Goal: Find specific page/section: Find specific page/section

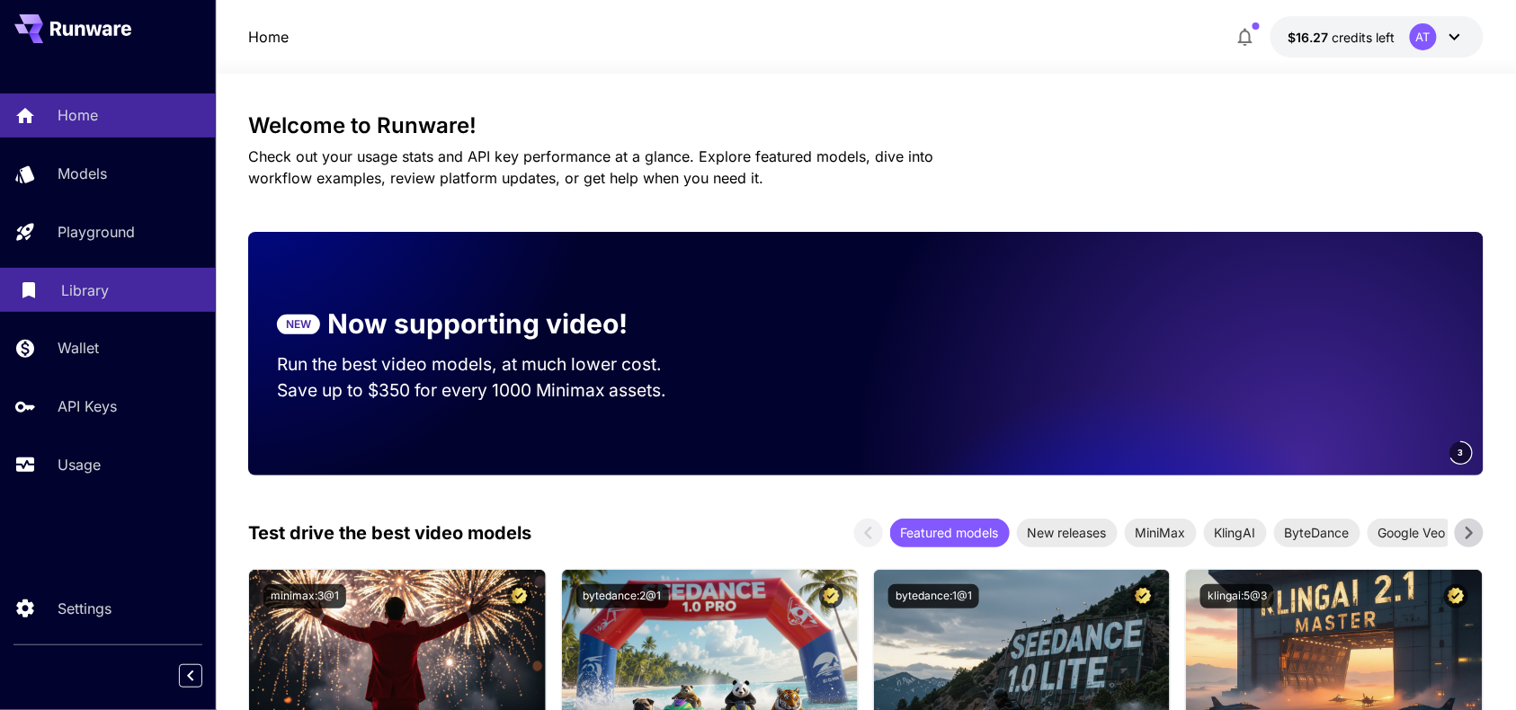
click at [97, 290] on p "Library" at bounding box center [85, 291] width 48 height 22
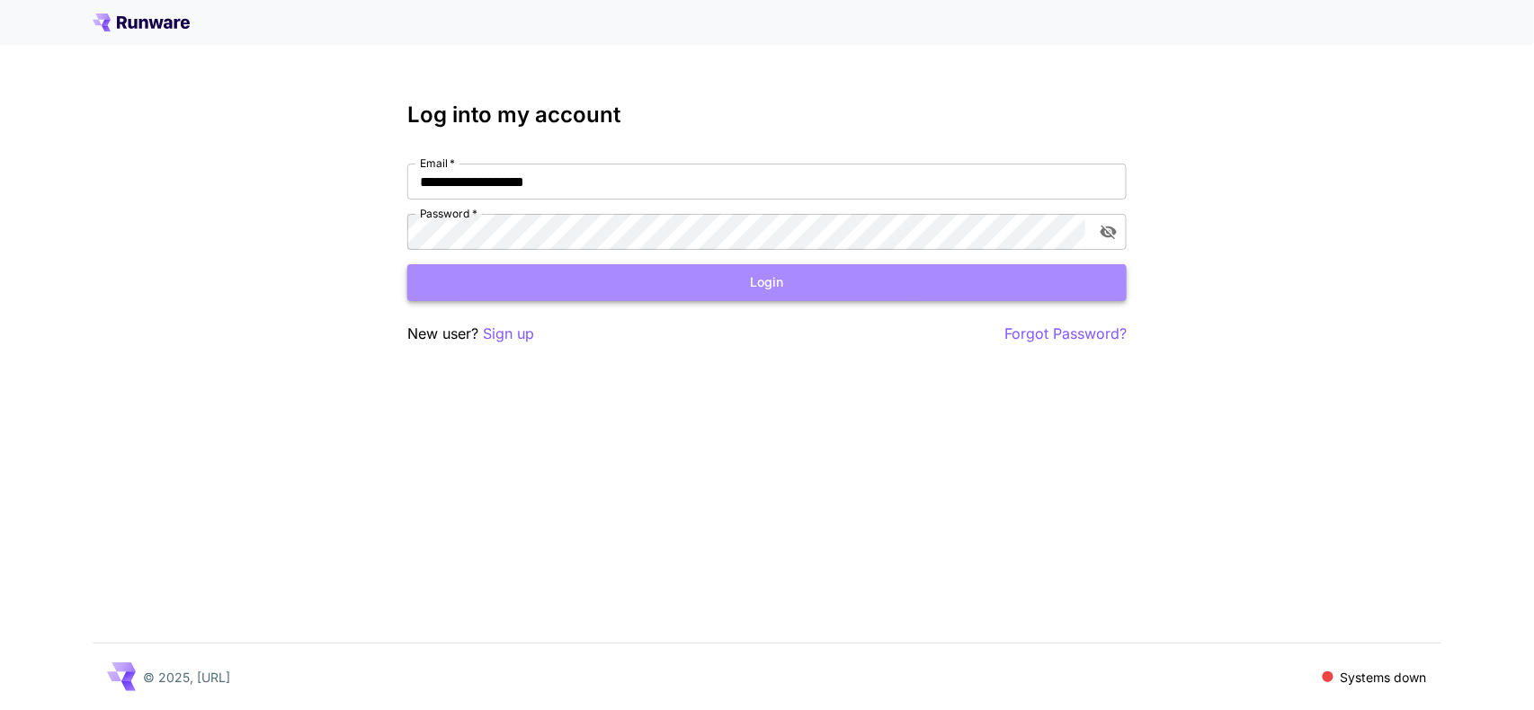
click at [607, 284] on button "Login" at bounding box center [766, 282] width 719 height 37
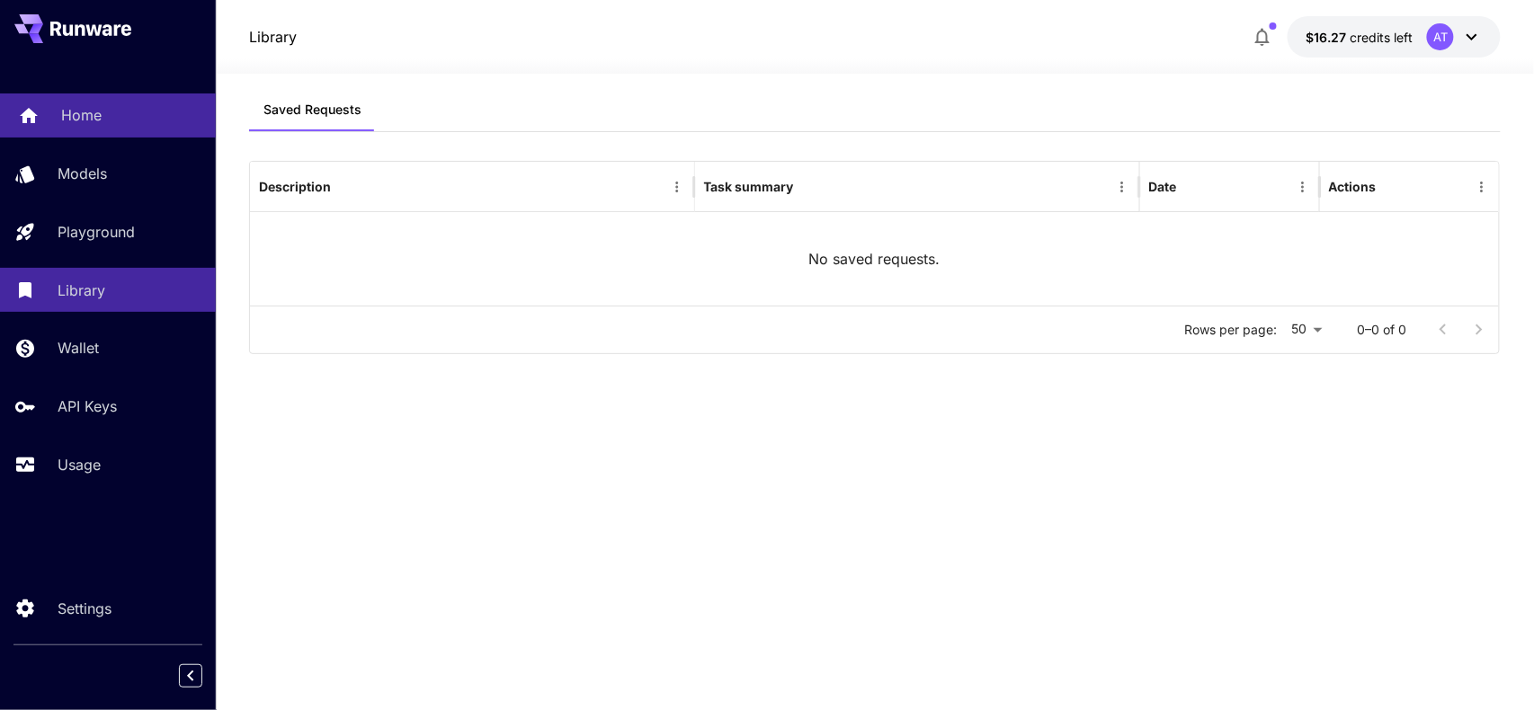
click at [109, 120] on div "Home" at bounding box center [131, 115] width 140 height 22
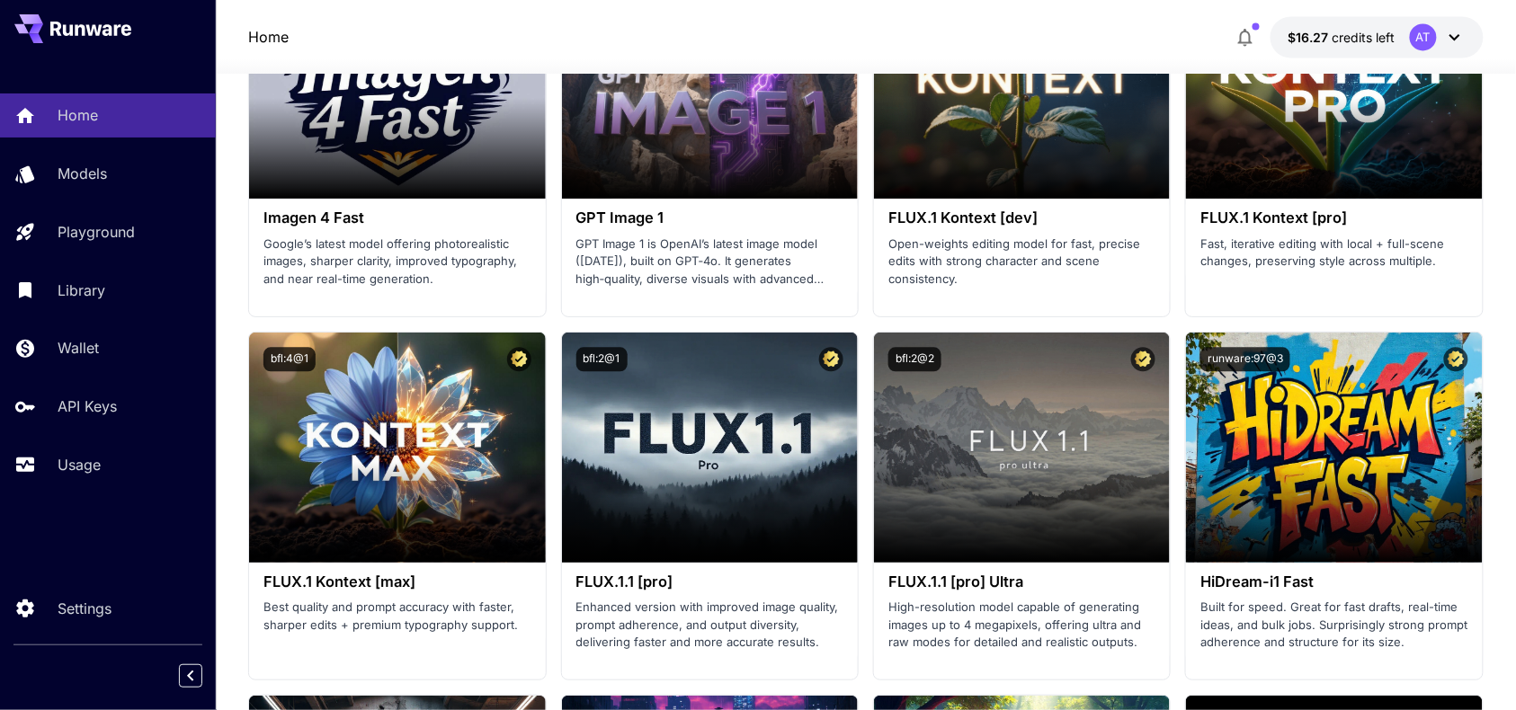
scroll to position [3956, 0]
